Goal: Information Seeking & Learning: Learn about a topic

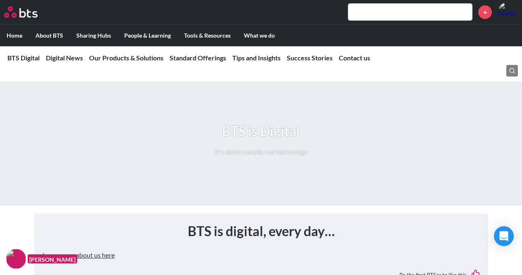
scroll to position [1364, 0]
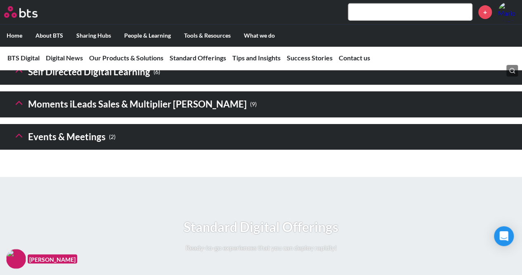
click at [192, 150] on header "Events & Meetings ( 2 )" at bounding box center [261, 137] width 522 height 26
click at [42, 146] on h3 "Events & Meetings ( 2 )" at bounding box center [64, 137] width 102 height 18
click at [16, 141] on icon at bounding box center [19, 136] width 12 height 12
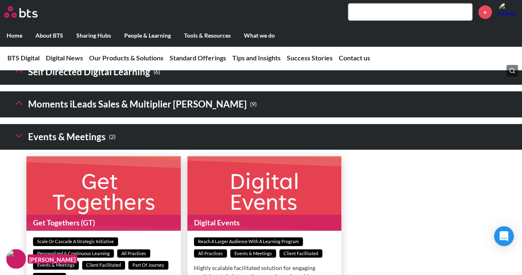
click at [19, 141] on icon at bounding box center [19, 136] width 12 height 12
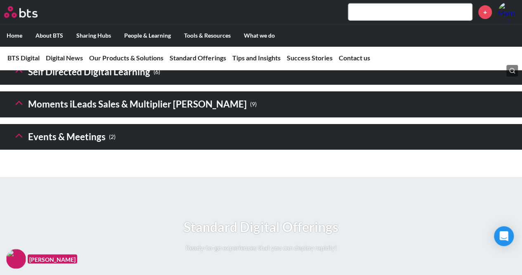
click at [20, 104] on polyline at bounding box center [19, 103] width 6 height 3
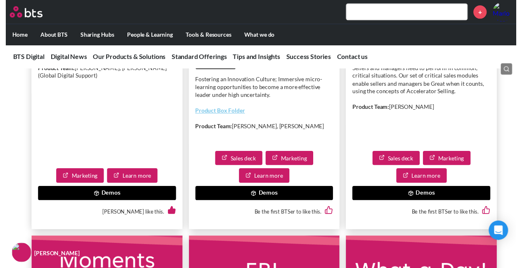
scroll to position [1942, 0]
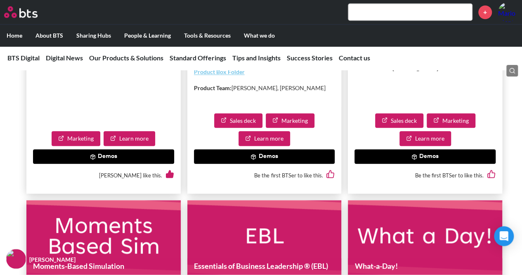
click at [429, 164] on button "Demos" at bounding box center [425, 156] width 141 height 15
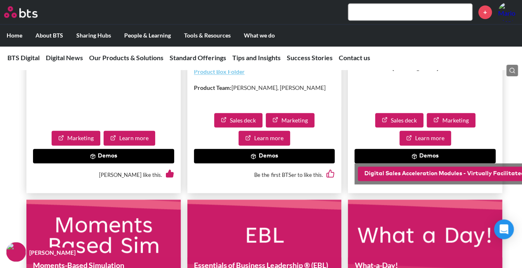
click at [424, 182] on button "Digital Sales Acceleration Modules - Virtually Facilitated Demo" at bounding box center [453, 174] width 191 height 15
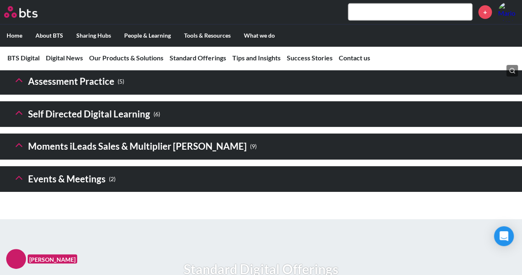
scroll to position [1321, 0]
click at [22, 151] on icon at bounding box center [19, 145] width 12 height 12
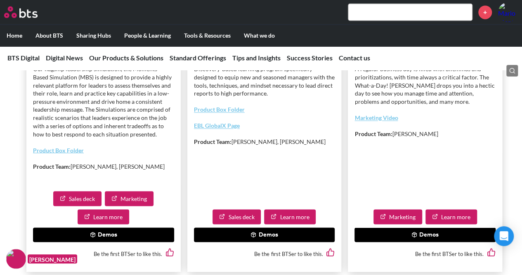
scroll to position [2230, 0]
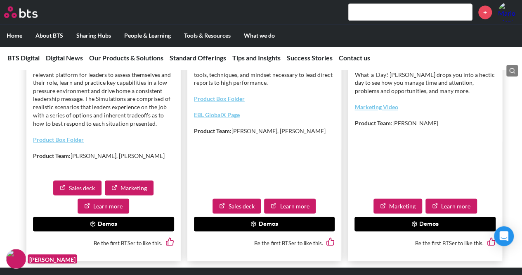
click at [105, 231] on button "Demos" at bounding box center [103, 223] width 141 height 15
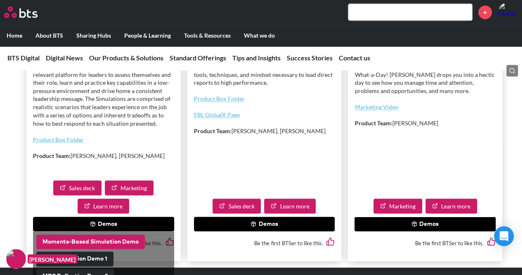
click at [102, 249] on button "Moments-Based Simulation Demo" at bounding box center [90, 241] width 109 height 15
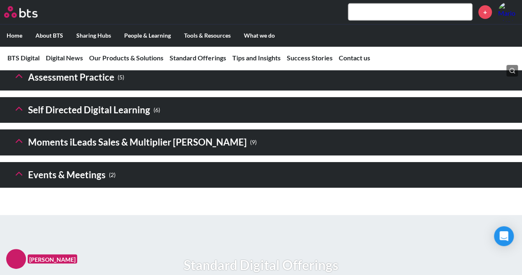
scroll to position [1404, 0]
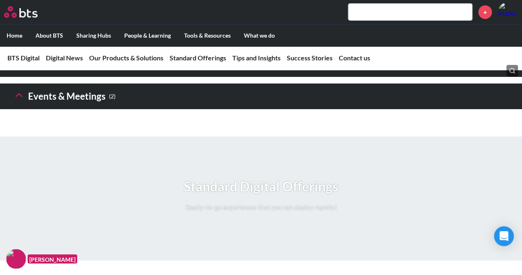
click at [21, 64] on polyline at bounding box center [19, 62] width 6 height 3
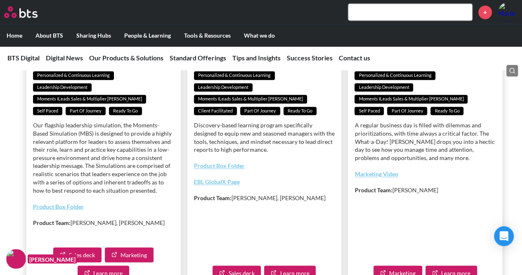
scroll to position [2189, 0]
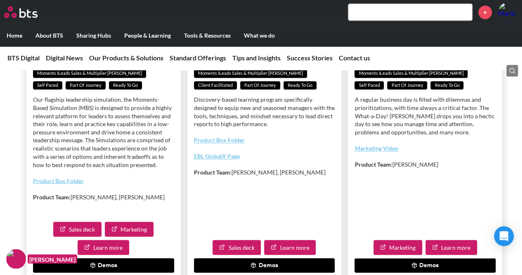
click at [74, 184] on link "Product Box Folder" at bounding box center [58, 180] width 51 height 7
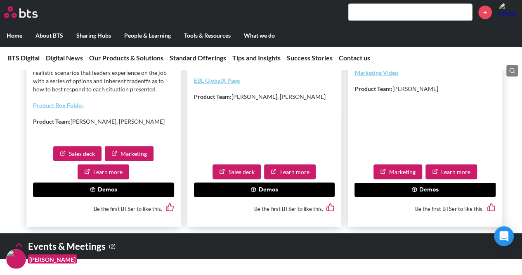
scroll to position [2230, 0]
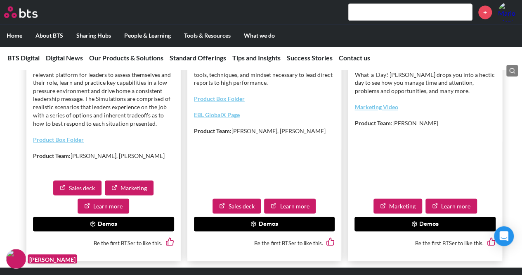
click at [59, 142] on link "Product Box Folder" at bounding box center [58, 138] width 51 height 7
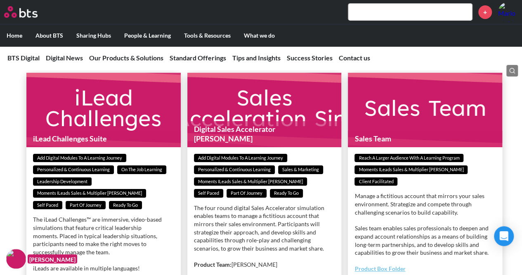
scroll to position [1363, 0]
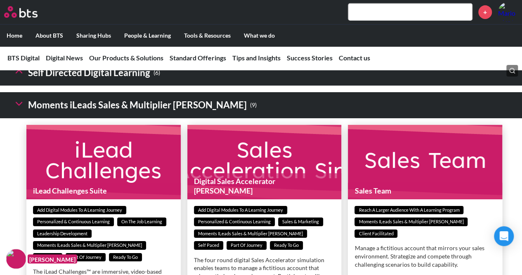
click at [20, 109] on icon at bounding box center [19, 104] width 12 height 12
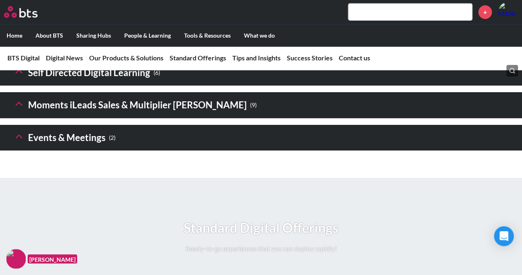
click at [372, 11] on input "text" at bounding box center [411, 12] width 124 height 17
drag, startPoint x: 53, startPoint y: 33, endPoint x: 286, endPoint y: 9, distance: 234.2
click at [286, 9] on div "+" at bounding box center [285, 12] width 465 height 20
drag, startPoint x: 147, startPoint y: 38, endPoint x: 176, endPoint y: 17, distance: 36.2
click at [176, 17] on div "+" at bounding box center [285, 12] width 465 height 20
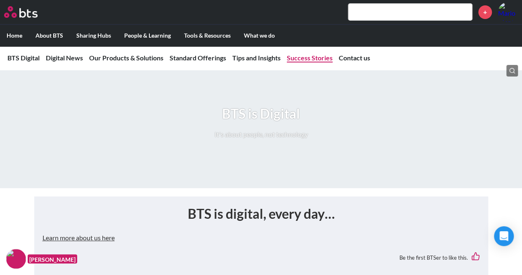
scroll to position [0, 0]
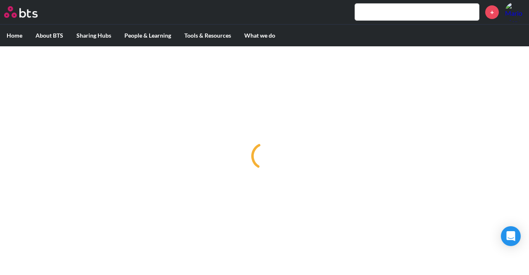
click at [374, 15] on input "text" at bounding box center [417, 12] width 124 height 17
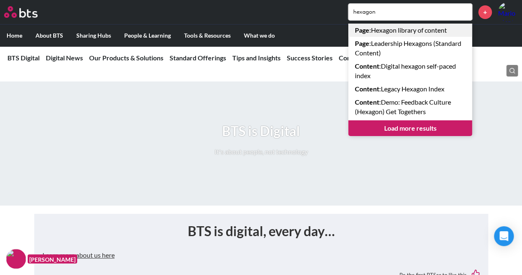
type input "hexagon"
click at [422, 32] on link "Page : Hexagon library of content" at bounding box center [411, 30] width 124 height 13
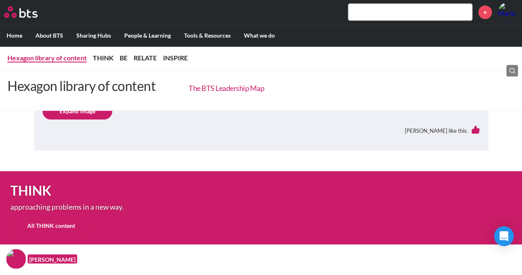
scroll to position [372, 0]
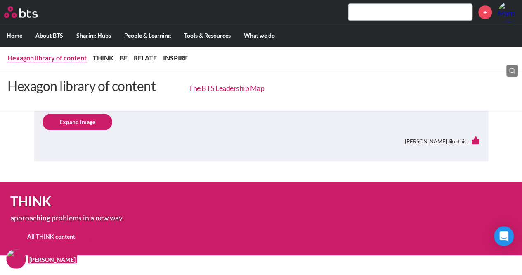
click at [240, 90] on link "The BTS Leadership Map" at bounding box center [227, 87] width 76 height 9
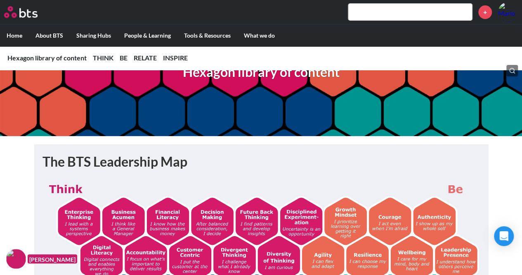
scroll to position [83, 0]
